Goal: Task Accomplishment & Management: Manage account settings

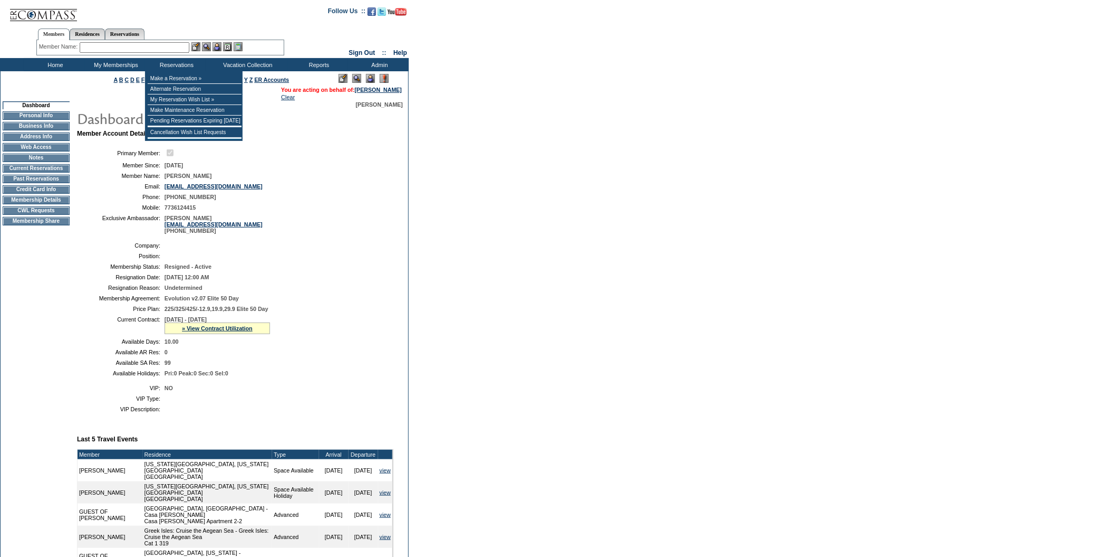
click at [180, 48] on input "text" at bounding box center [135, 47] width 110 height 11
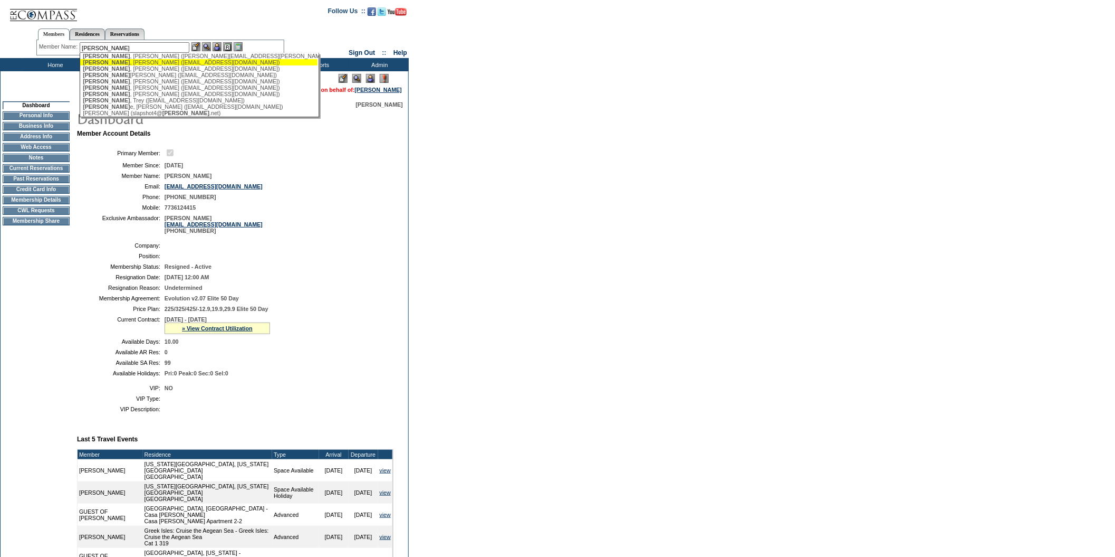
scroll to position [98, 0]
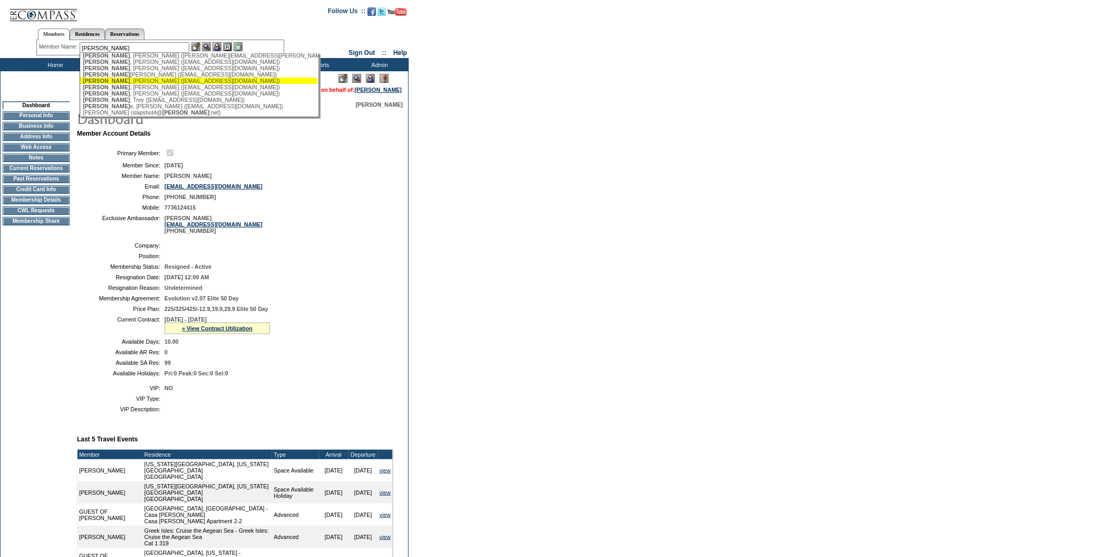
click at [145, 84] on div "[PERSON_NAME] ([EMAIL_ADDRESS][DOMAIN_NAME])" at bounding box center [199, 81] width 232 height 6
type input "[PERSON_NAME] ([EMAIL_ADDRESS][DOMAIN_NAME])"
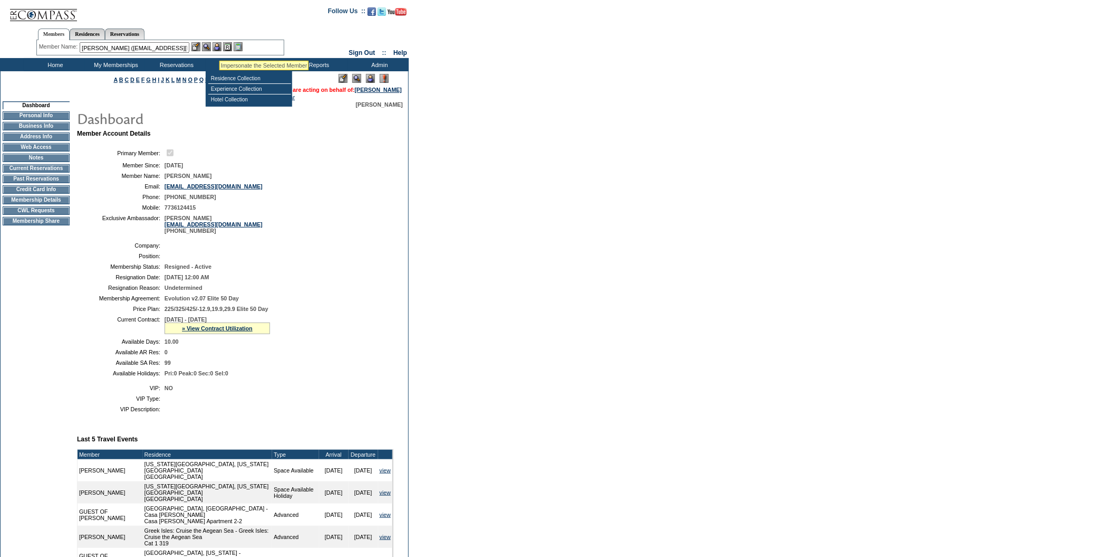
click at [219, 47] on img at bounding box center [217, 46] width 9 height 9
click at [208, 45] on img at bounding box center [206, 46] width 9 height 9
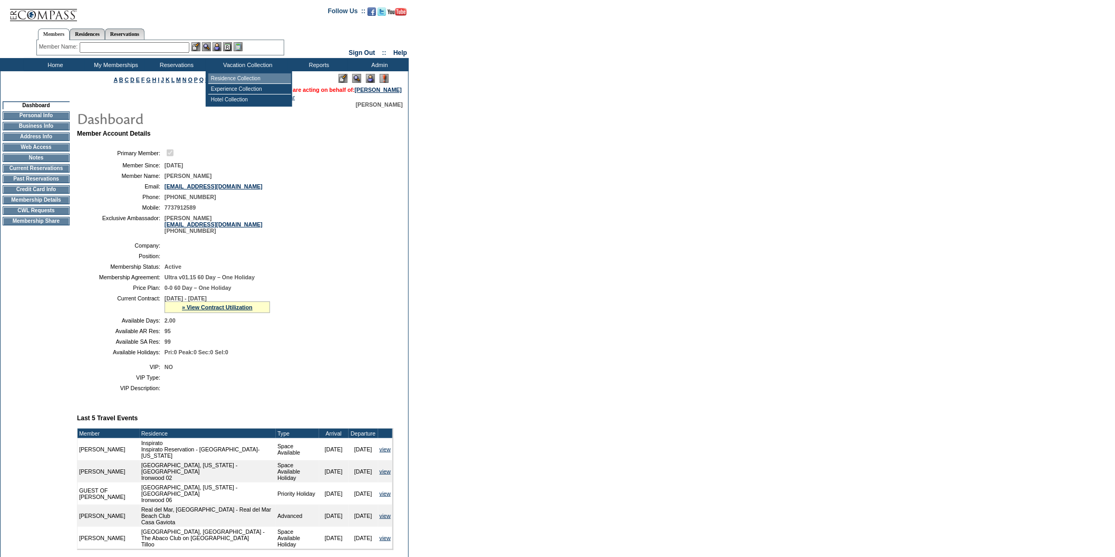
click at [249, 78] on td "Residence Collection" at bounding box center [249, 78] width 83 height 11
